Goal: Information Seeking & Learning: Check status

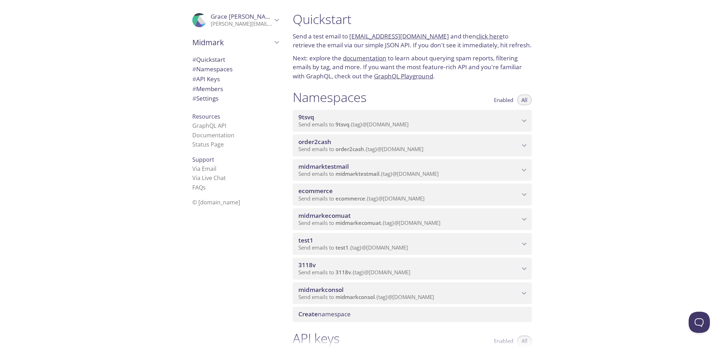
click at [522, 194] on icon "ecommerce namespace" at bounding box center [524, 195] width 5 height 3
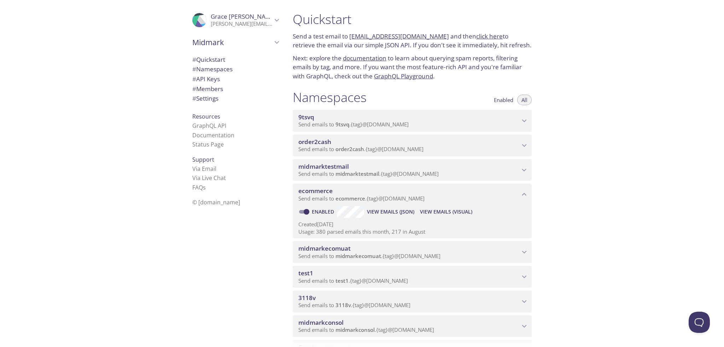
click at [352, 196] on span "ecommerce" at bounding box center [350, 198] width 30 height 7
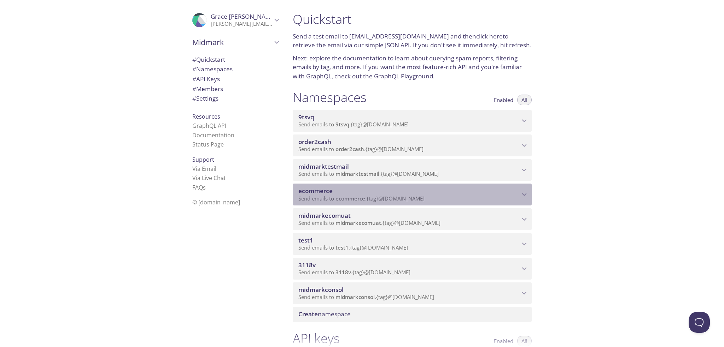
click at [363, 195] on span "ecommerce" at bounding box center [408, 191] width 221 height 8
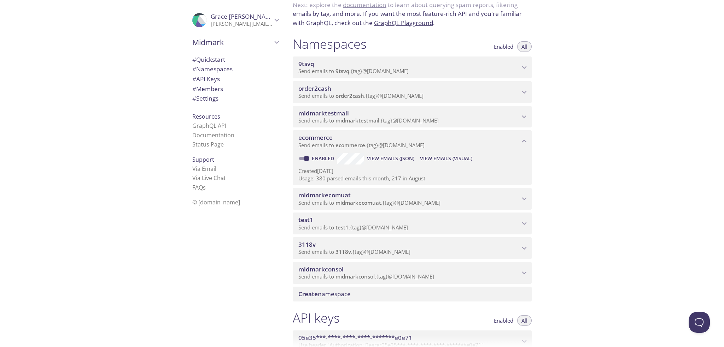
scroll to position [71, 0]
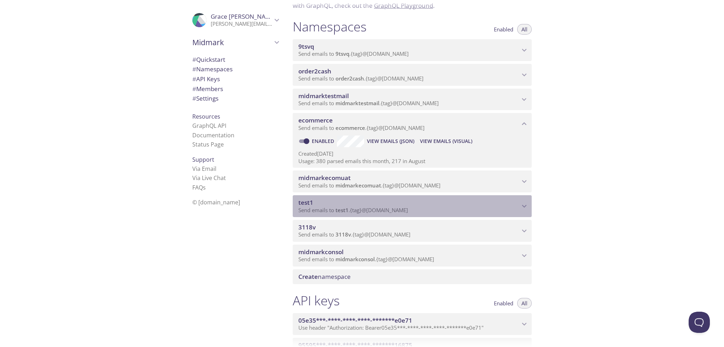
click at [524, 203] on icon "test1 namespace" at bounding box center [523, 206] width 9 height 9
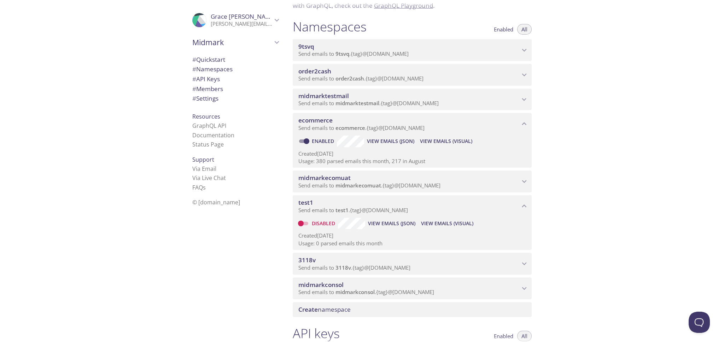
click at [382, 140] on span "View Emails (JSON)" at bounding box center [390, 141] width 47 height 8
click at [442, 141] on span "View Emails (Visual)" at bounding box center [446, 141] width 52 height 8
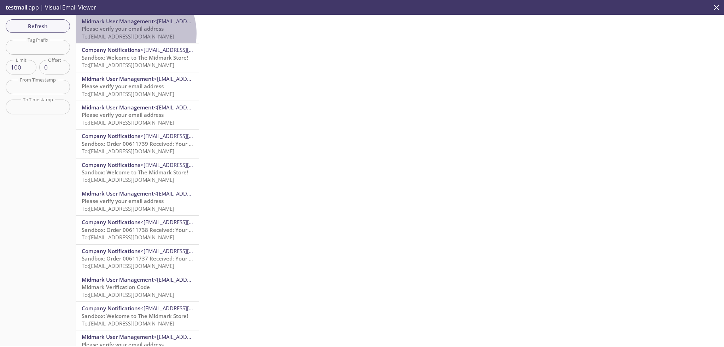
click at [130, 34] on span "To: ecommerce.kamtest5@inbox.testmail.app" at bounding box center [128, 36] width 93 height 7
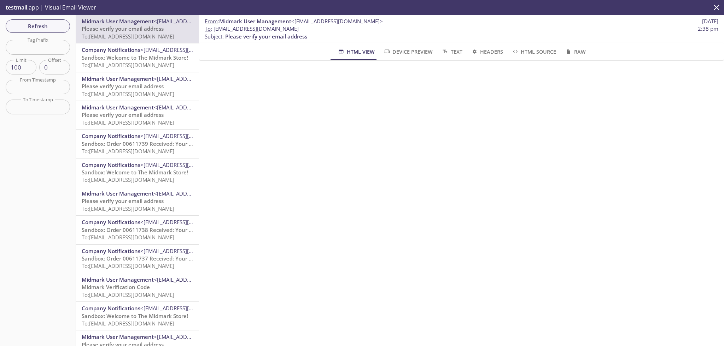
click at [119, 55] on span "Sandbox: Welcome to The Midmark Store!" at bounding box center [135, 57] width 106 height 7
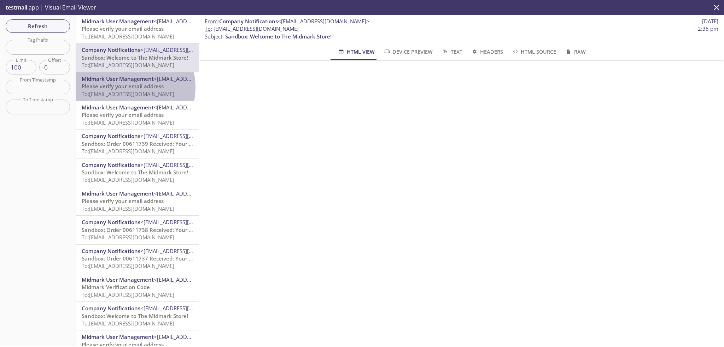
click at [129, 87] on span "Please verify your email address" at bounding box center [123, 86] width 82 height 7
